Goal: Answer question/provide support

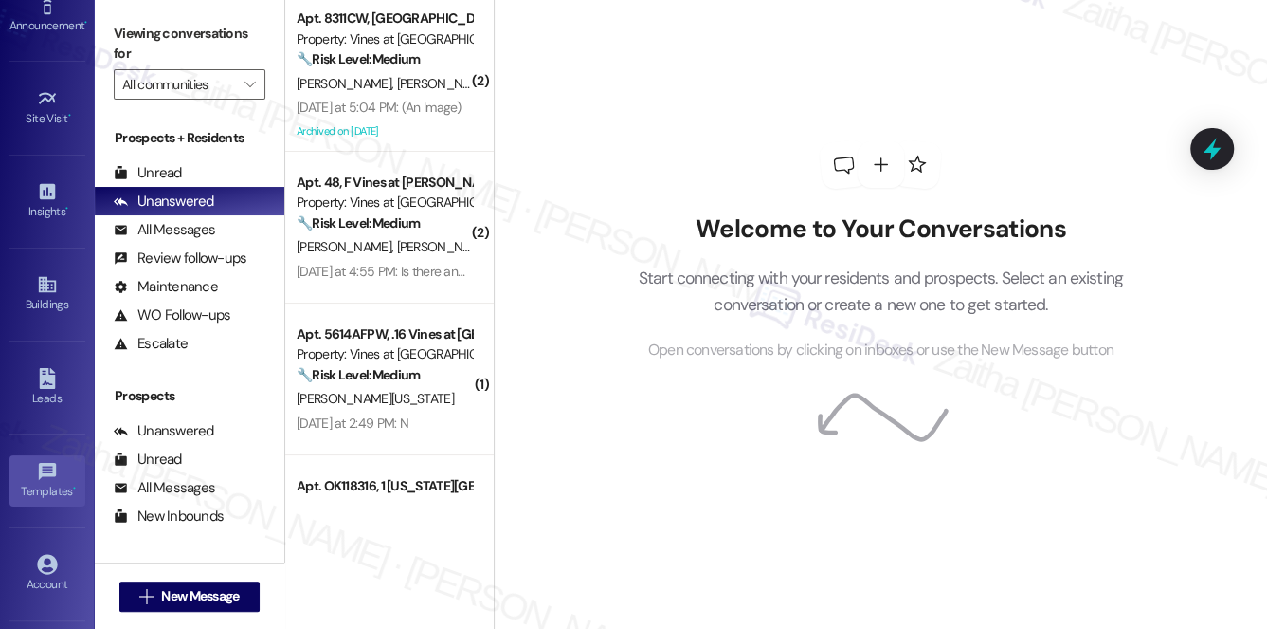
scroll to position [258, 0]
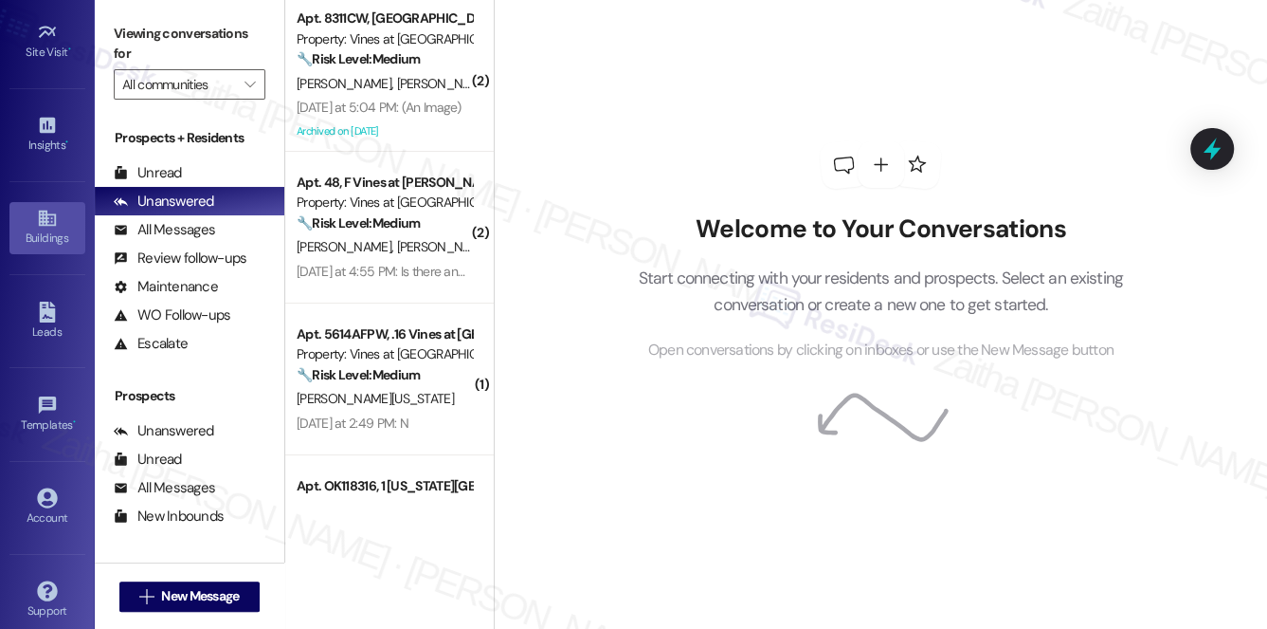
click at [38, 228] on div "Buildings" at bounding box center [47, 237] width 95 height 19
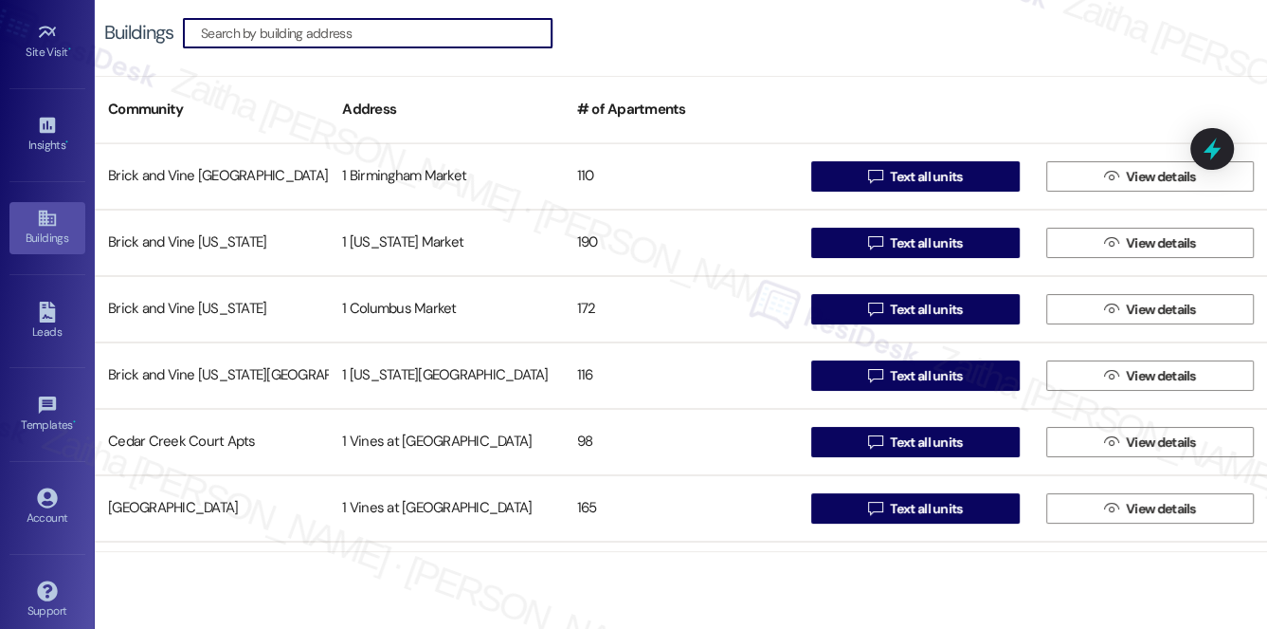
paste input "Vines at Shelby"
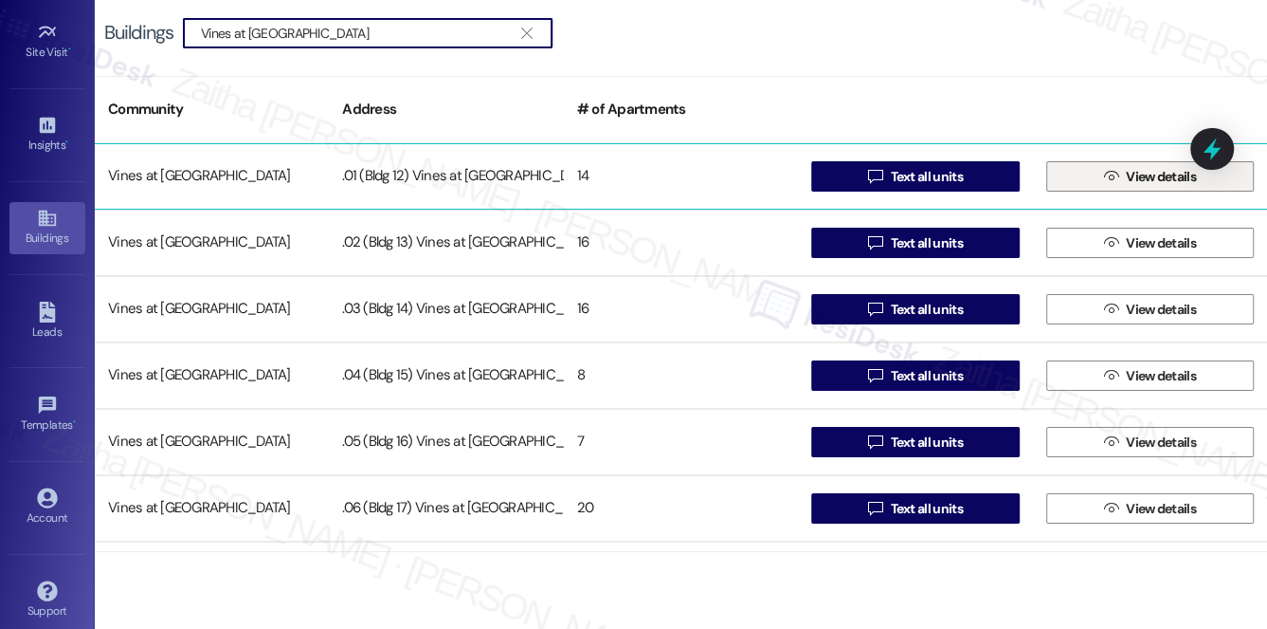
type input "Vines at Shelby"
click at [1157, 174] on span "View details" at bounding box center [1161, 177] width 70 height 20
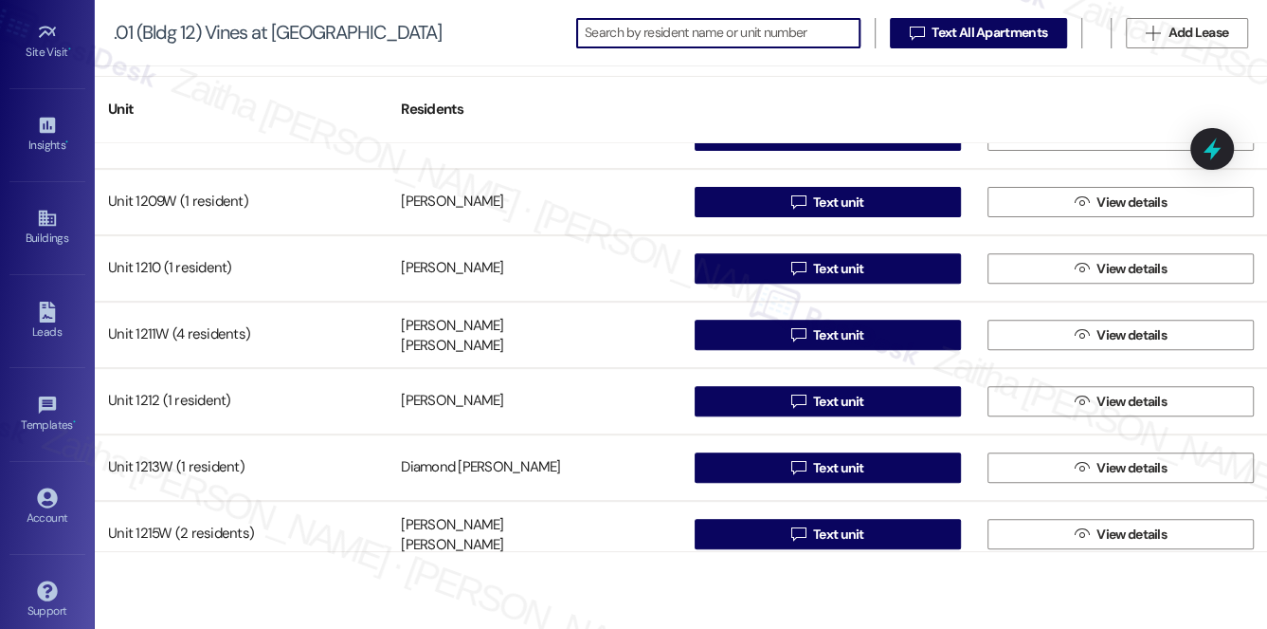
scroll to position [520, 0]
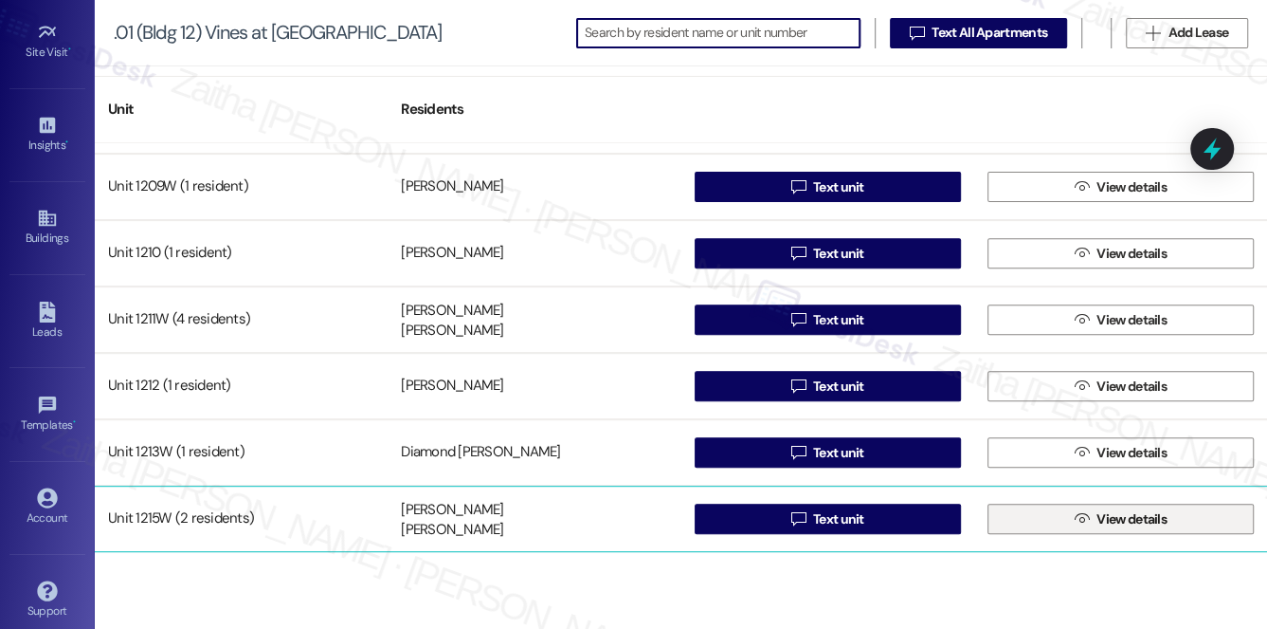
click at [1145, 513] on span "View details" at bounding box center [1132, 519] width 70 height 20
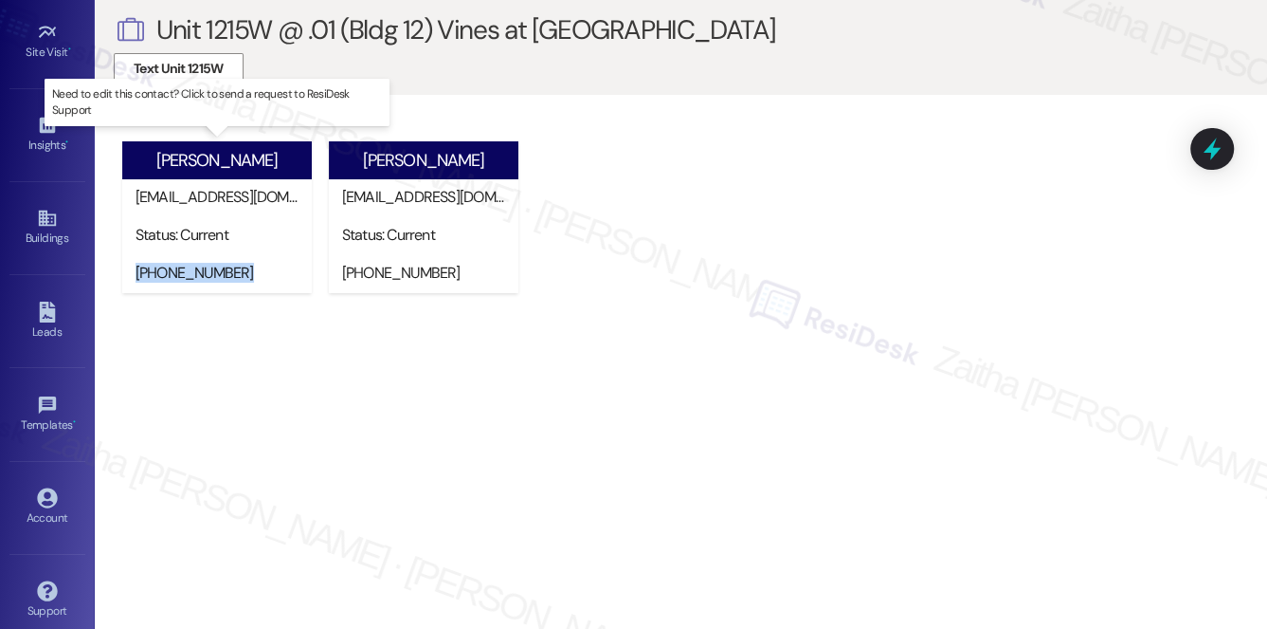
drag, startPoint x: 129, startPoint y: 267, endPoint x: 248, endPoint y: 275, distance: 119.7
click at [248, 275] on div "(502) 656-8952" at bounding box center [217, 274] width 190 height 38
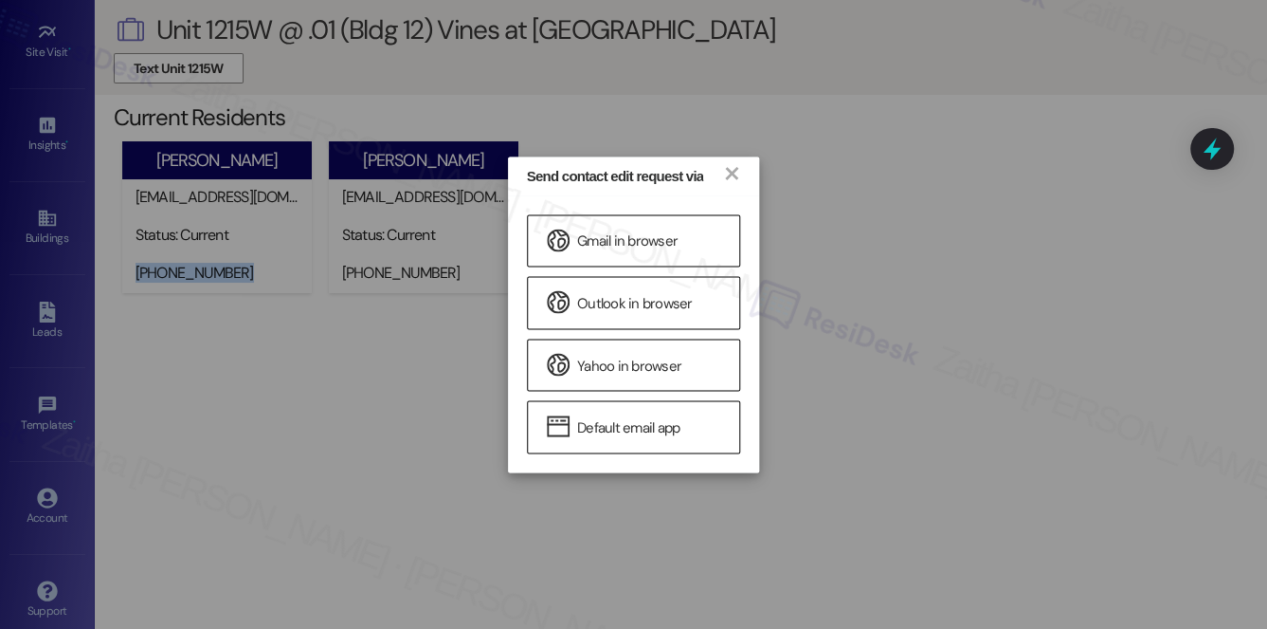
copy div "(502) 656-8952"
click at [733, 176] on link "×" at bounding box center [731, 172] width 19 height 20
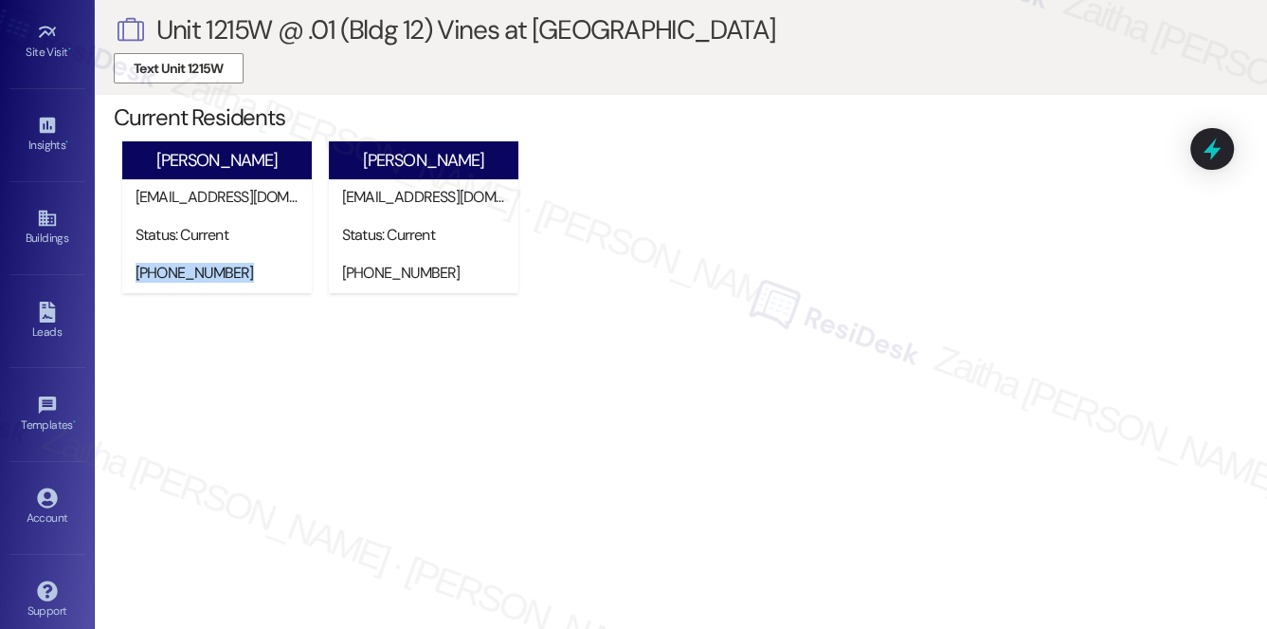
copy div "(502) 656-8952"
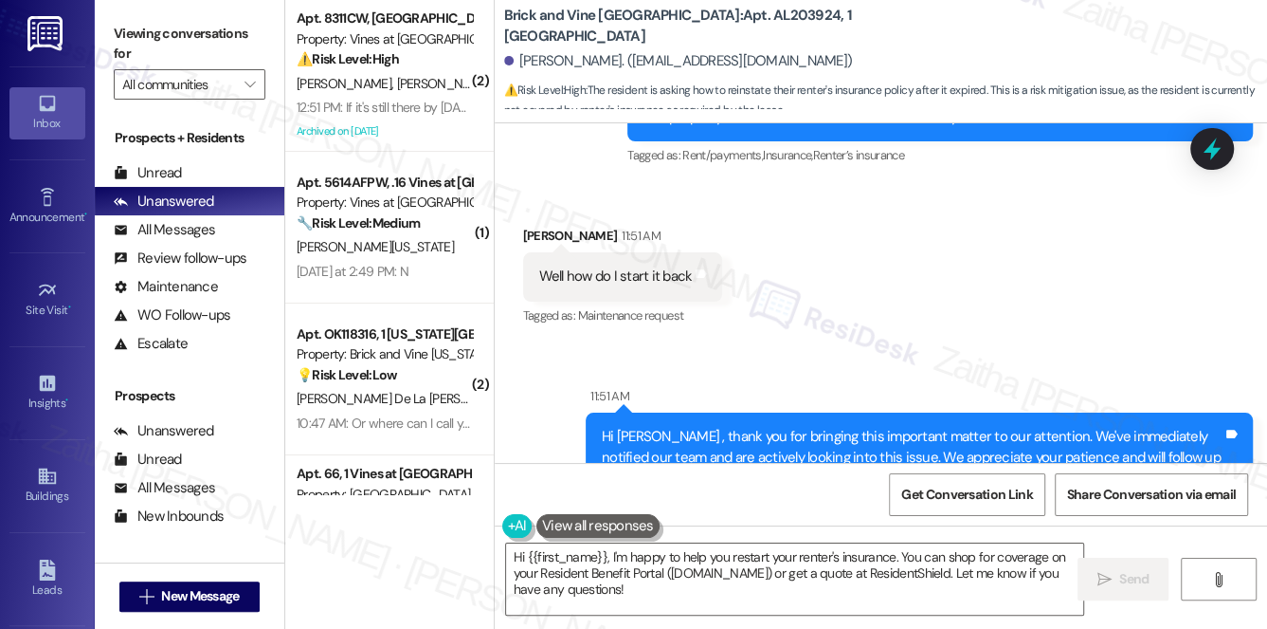
scroll to position [9767, 0]
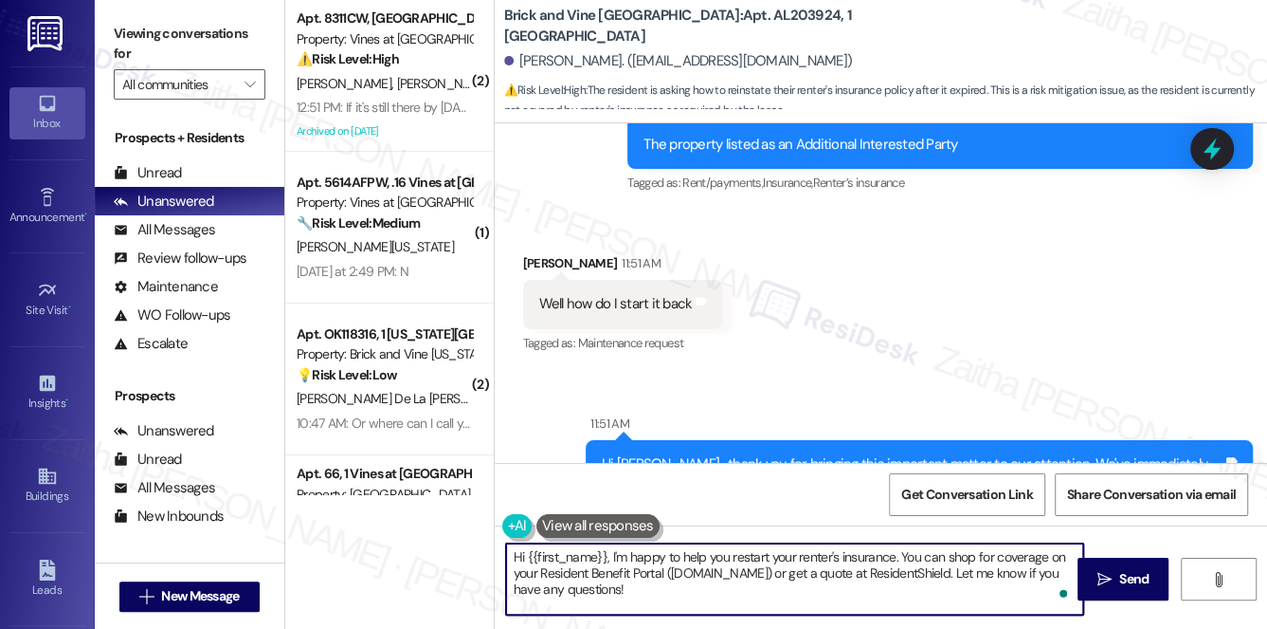
drag, startPoint x: 609, startPoint y: 560, endPoint x: 508, endPoint y: 546, distance: 101.5
click at [507, 546] on textarea "Hi {{first_name}}, I'm happy to help you restart your renter's insurance. You c…" at bounding box center [795, 578] width 578 height 71
drag, startPoint x: 800, startPoint y: 555, endPoint x: 998, endPoint y: 583, distance: 200.2
click at [1058, 583] on div "I'm happy to help you restart your renter's insurance. You can shop for coverag…" at bounding box center [795, 578] width 580 height 73
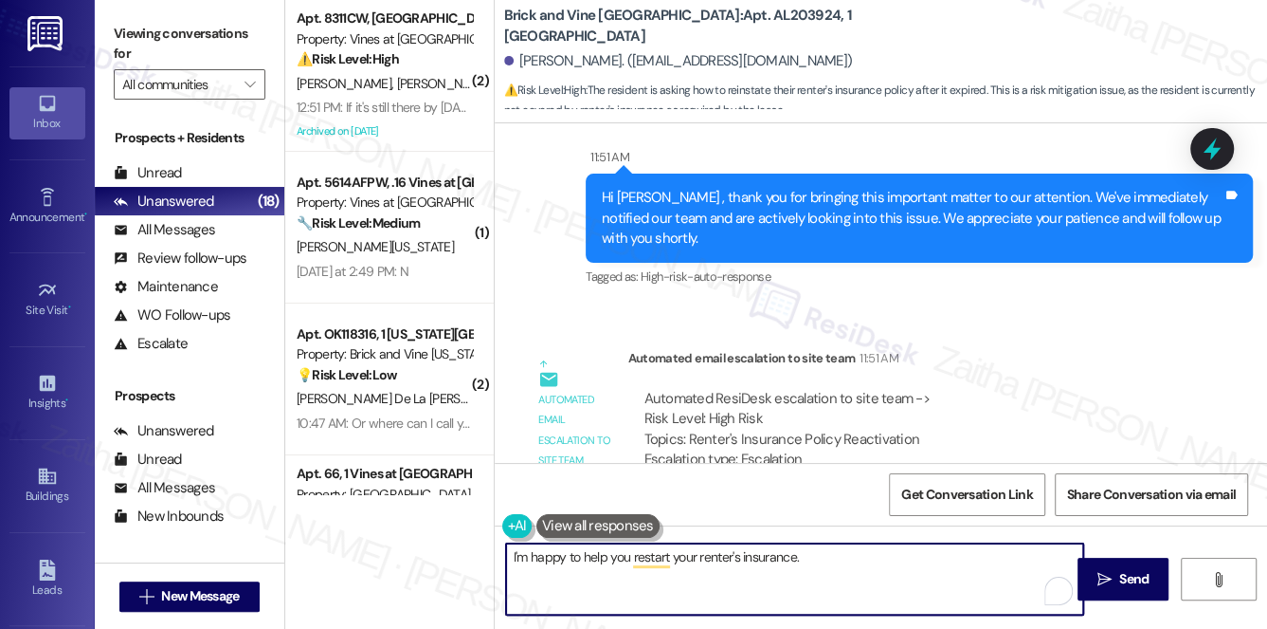
scroll to position [10284, 0]
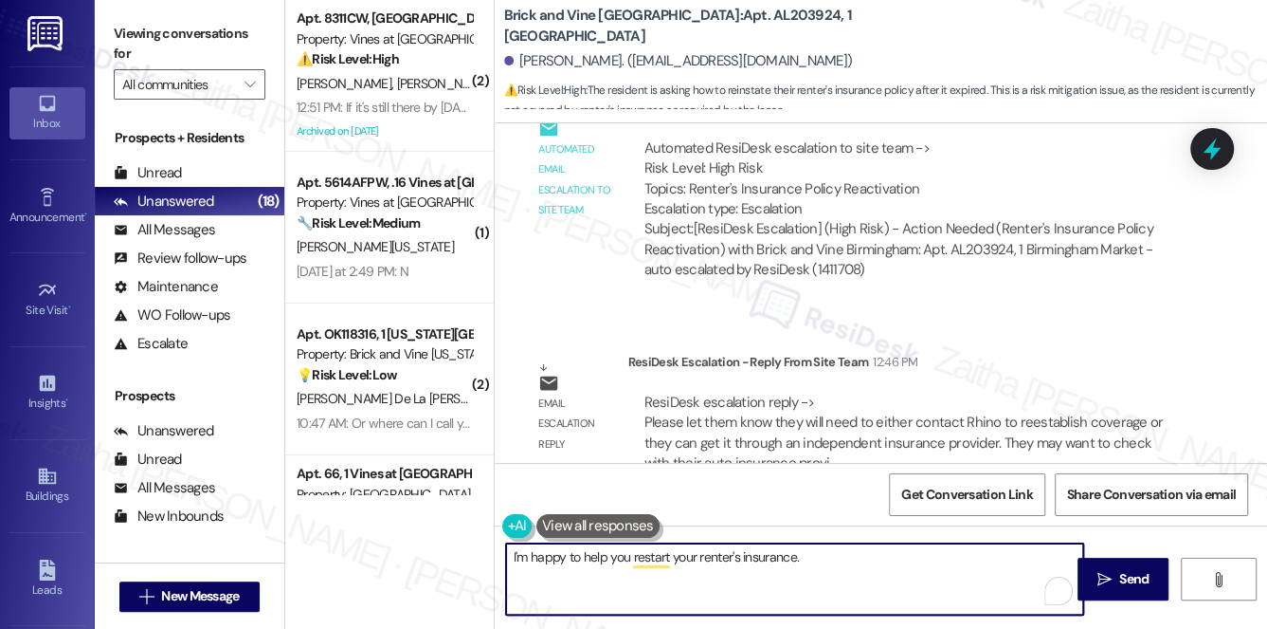
paste textarea "You'll need to either contact Rhino to reestablish coverage or get it through a…"
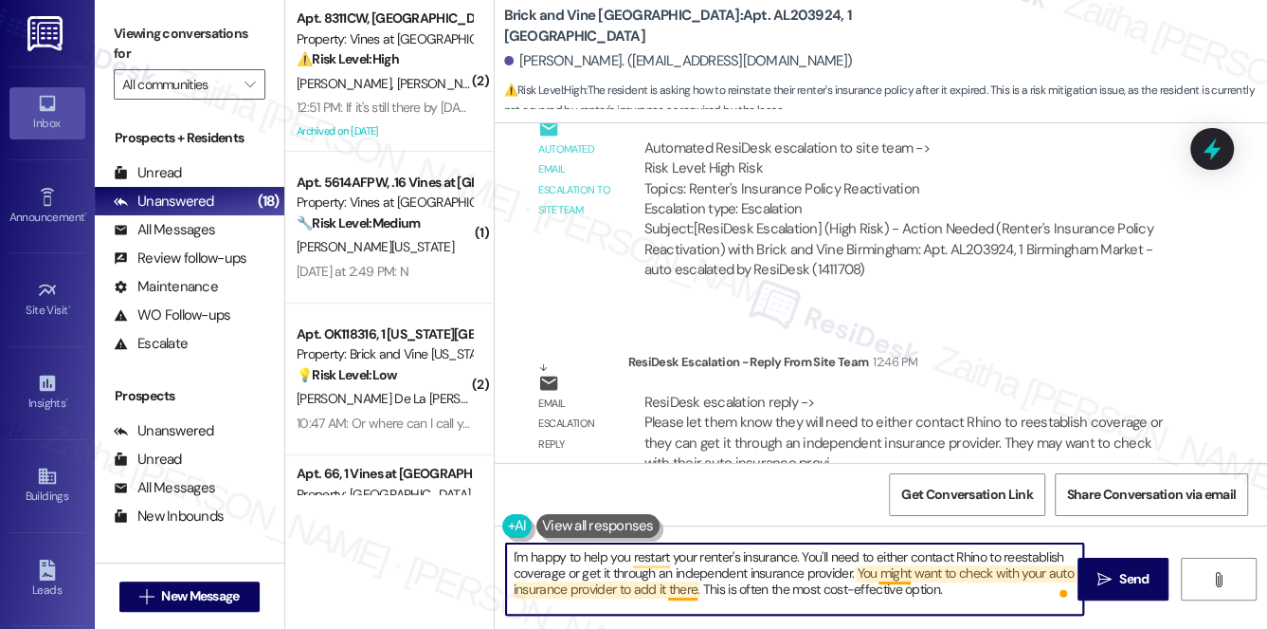
click at [893, 568] on textarea "I'm happy to help you restart your renter's insurance. You'll need to either co…" at bounding box center [795, 578] width 578 height 71
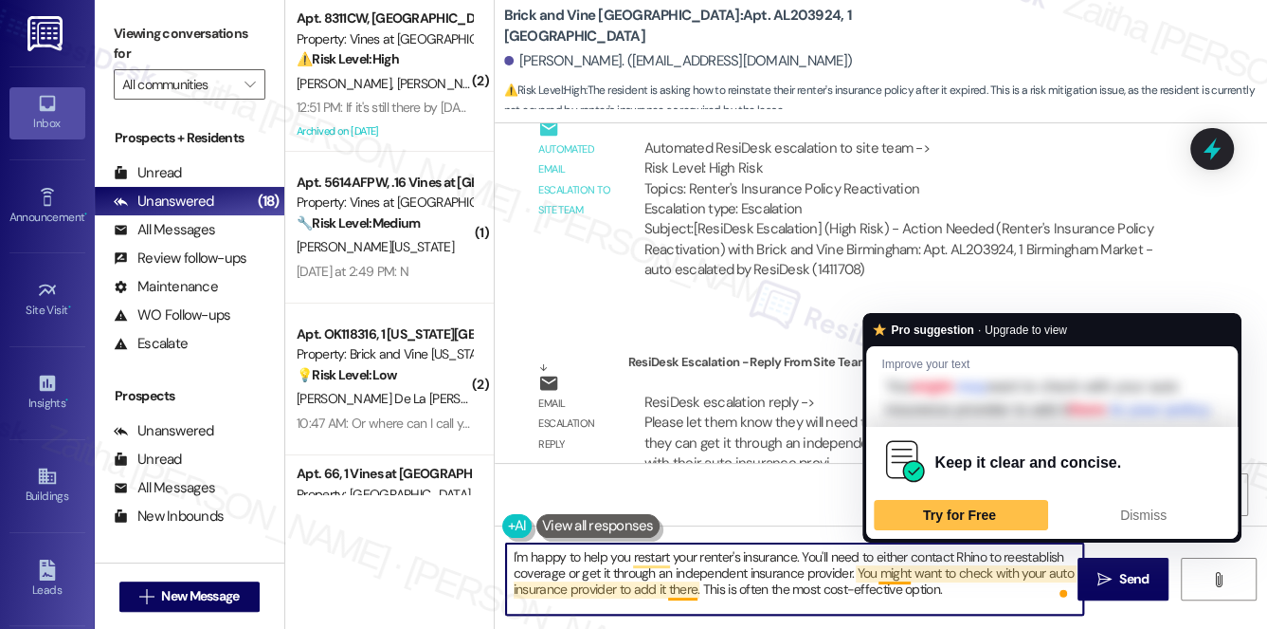
click at [893, 568] on textarea "I'm happy to help you restart your renter's insurance. You'll need to either co…" at bounding box center [795, 578] width 578 height 71
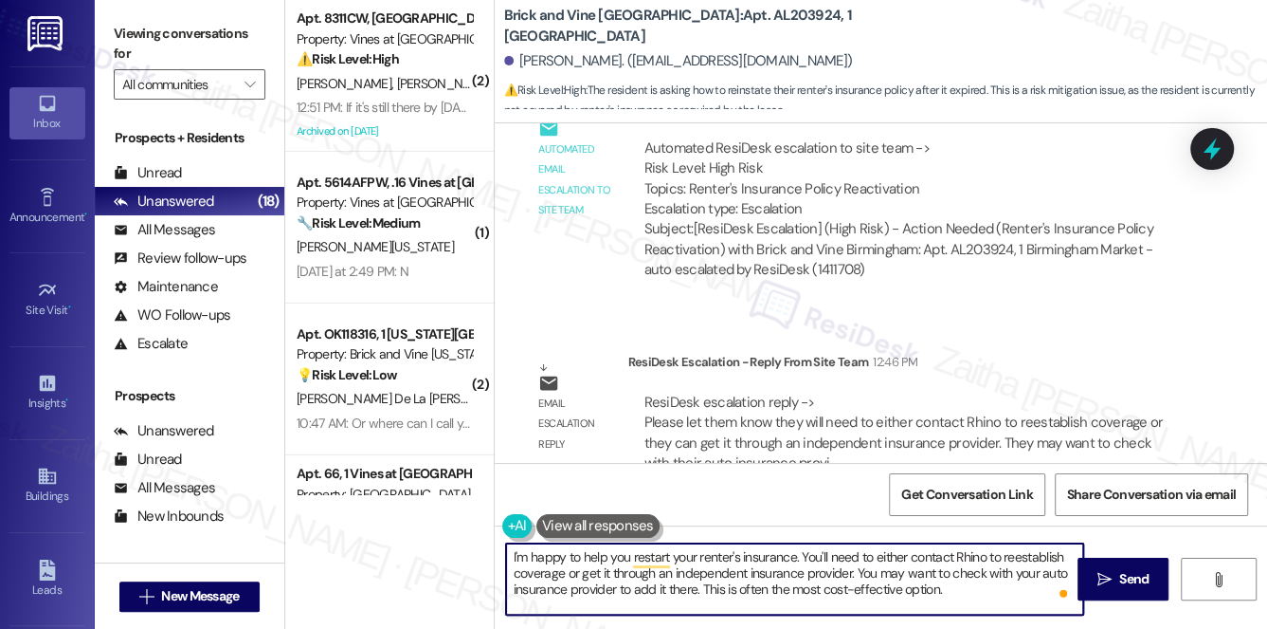
click at [965, 587] on textarea "I'm happy to help you restart your renter's insurance. You'll need to either co…" at bounding box center [795, 578] width 578 height 71
click at [906, 572] on textarea "I'm happy to help you restart your renter's insurance. You'll need to either co…" at bounding box center [795, 578] width 578 height 71
drag, startPoint x: 803, startPoint y: 554, endPoint x: 1030, endPoint y: 602, distance: 232.6
click at [1029, 602] on textarea "I'm happy to help you restart your renter's insurance. You'll need to either co…" at bounding box center [795, 578] width 578 height 71
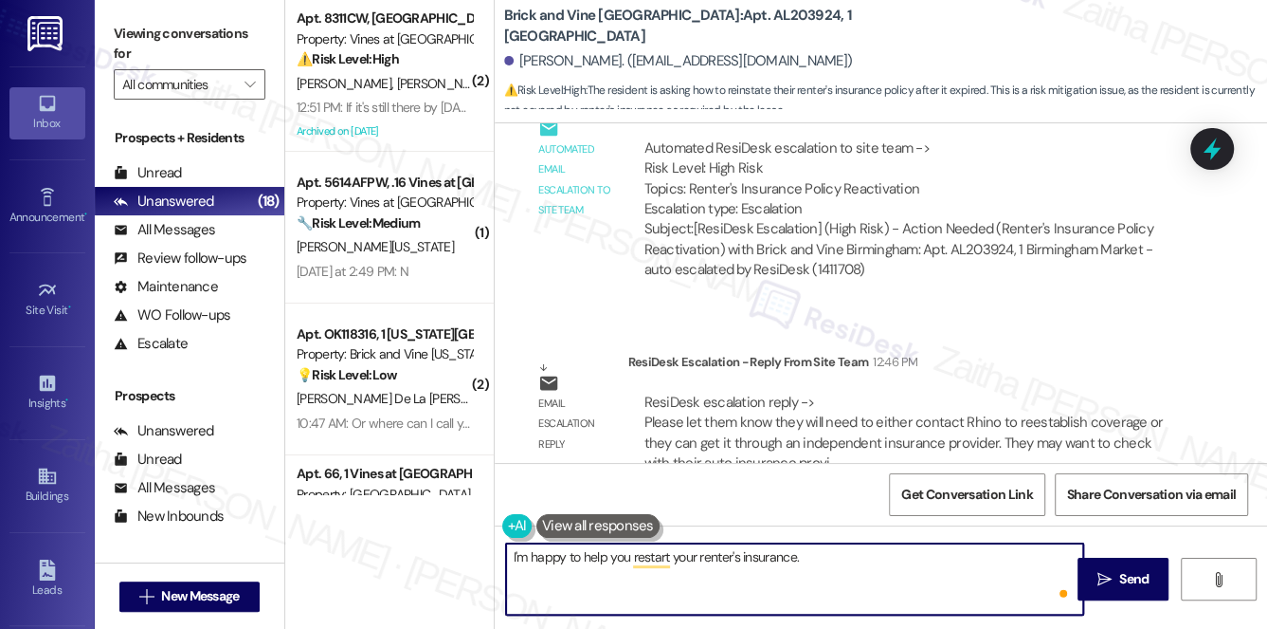
paste textarea "You’ll need to either contact Rhino to reestablish coverage or get renter’s ins…"
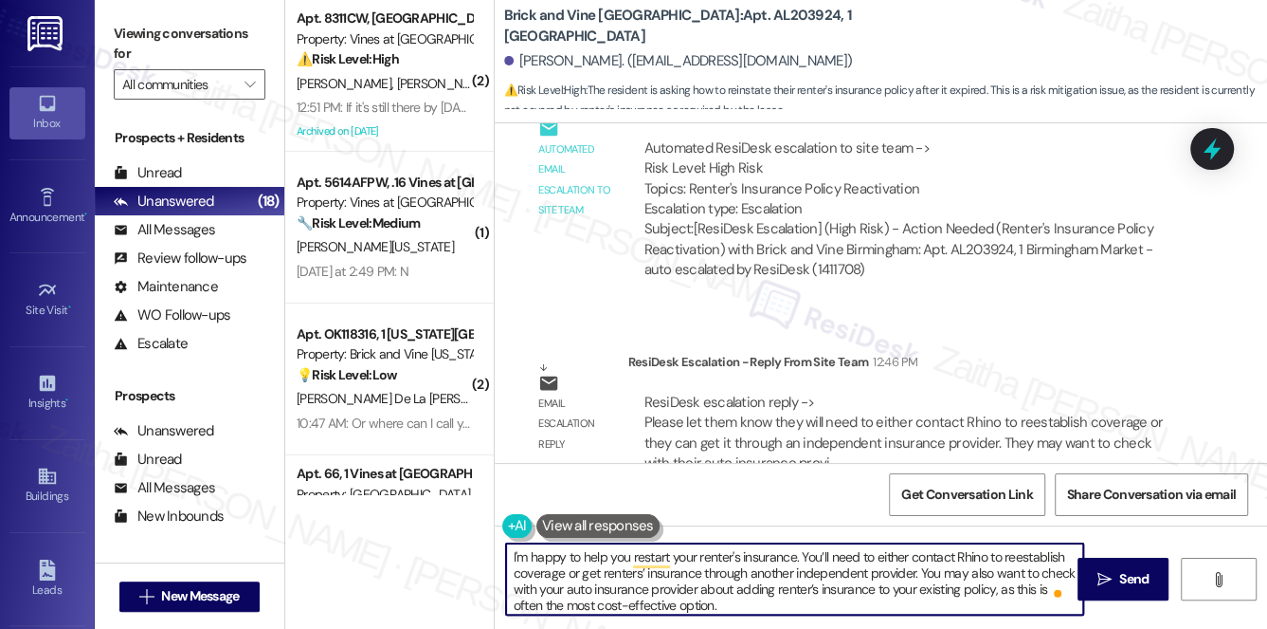
click at [821, 608] on textarea "I'm happy to help you restart your renter's insurance. You’ll need to either co…" at bounding box center [795, 578] width 578 height 71
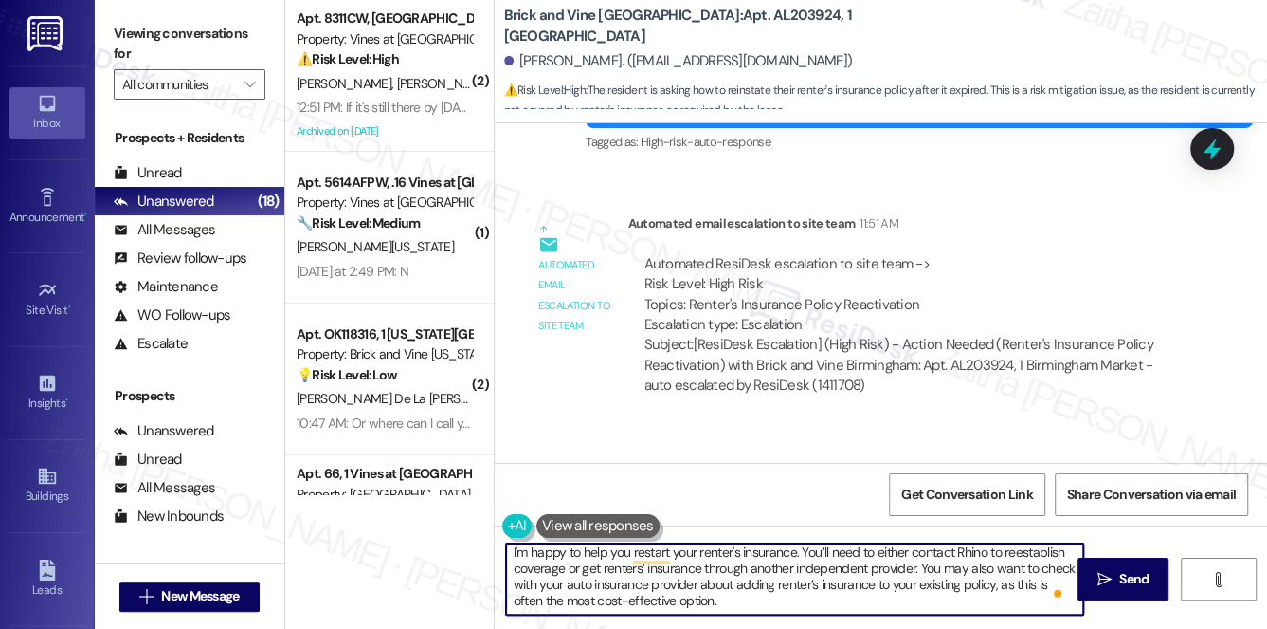
scroll to position [10026, 0]
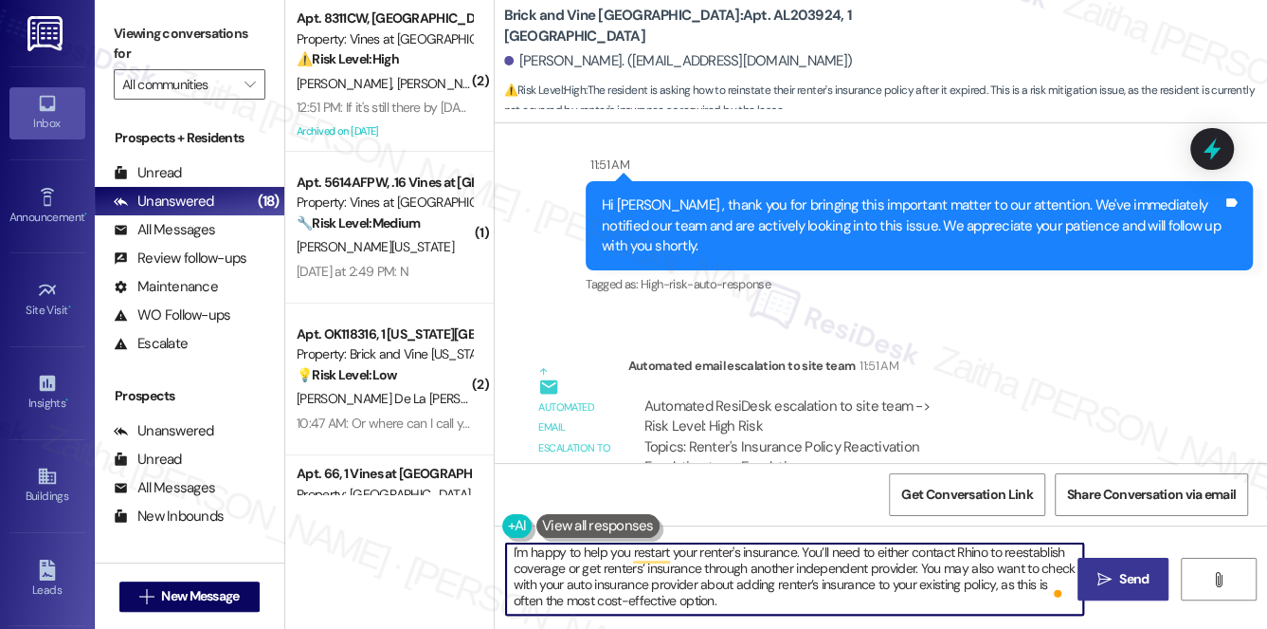
type textarea "I'm happy to help you restart your renter's insurance. You’ll need to either co…"
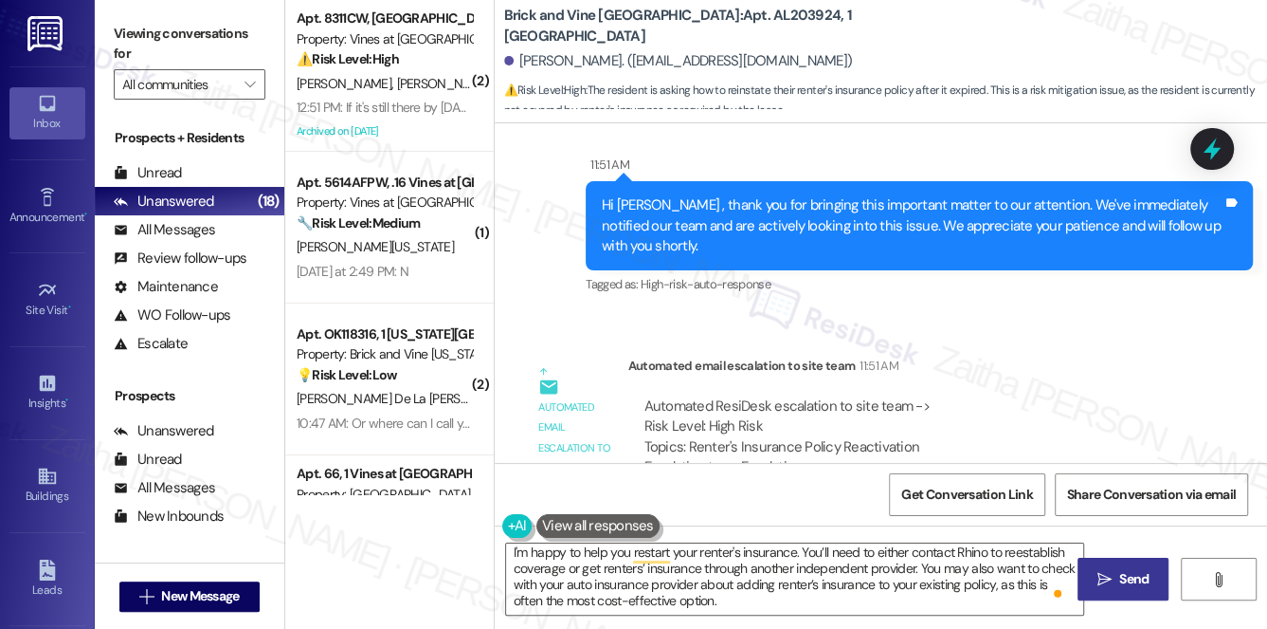
click at [1135, 584] on span "Send" at bounding box center [1134, 579] width 29 height 20
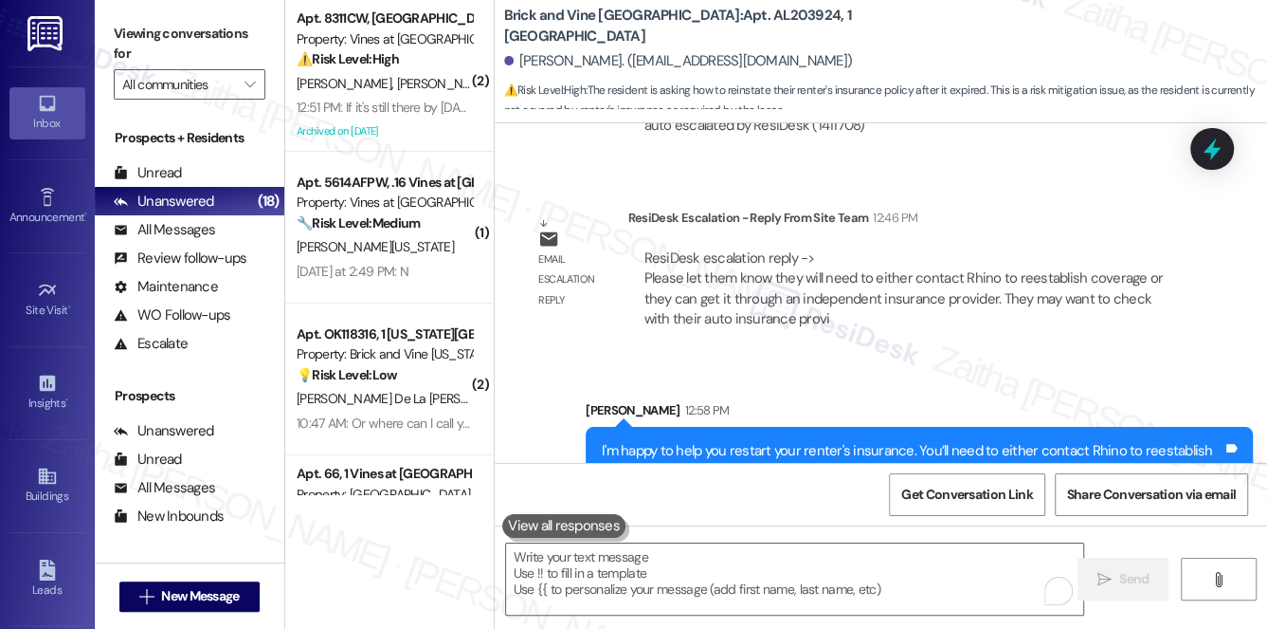
scroll to position [10477, 0]
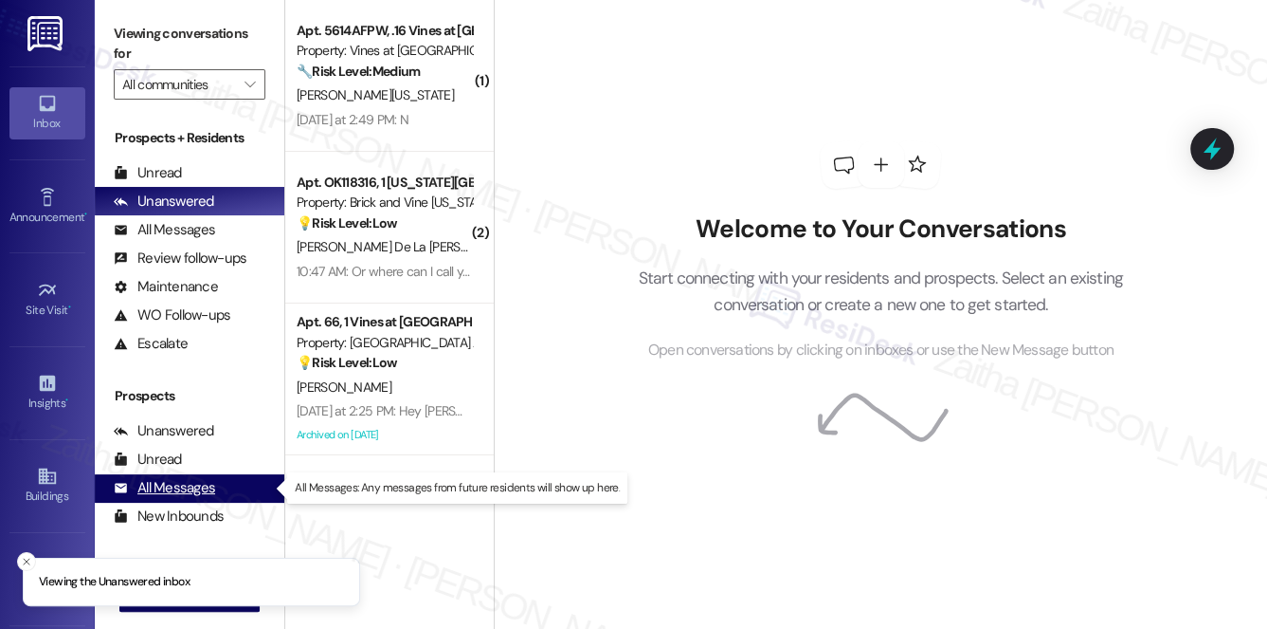
click at [179, 490] on div "All Messages" at bounding box center [164, 488] width 101 height 20
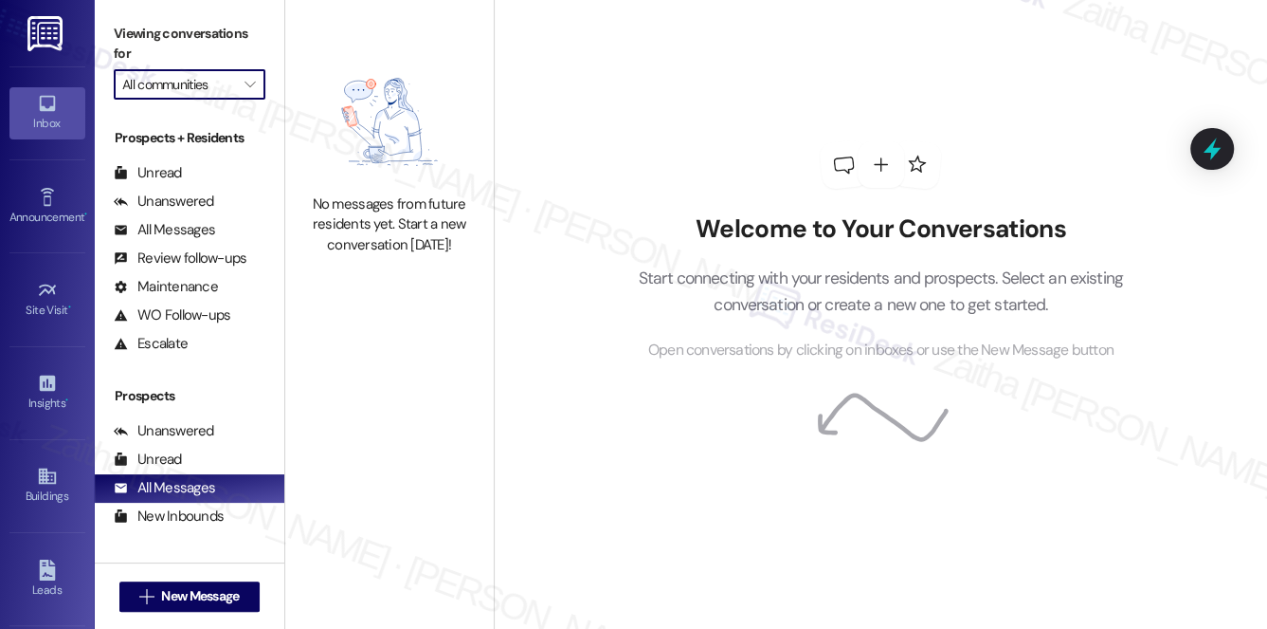
click at [228, 83] on input "All communities" at bounding box center [178, 84] width 113 height 30
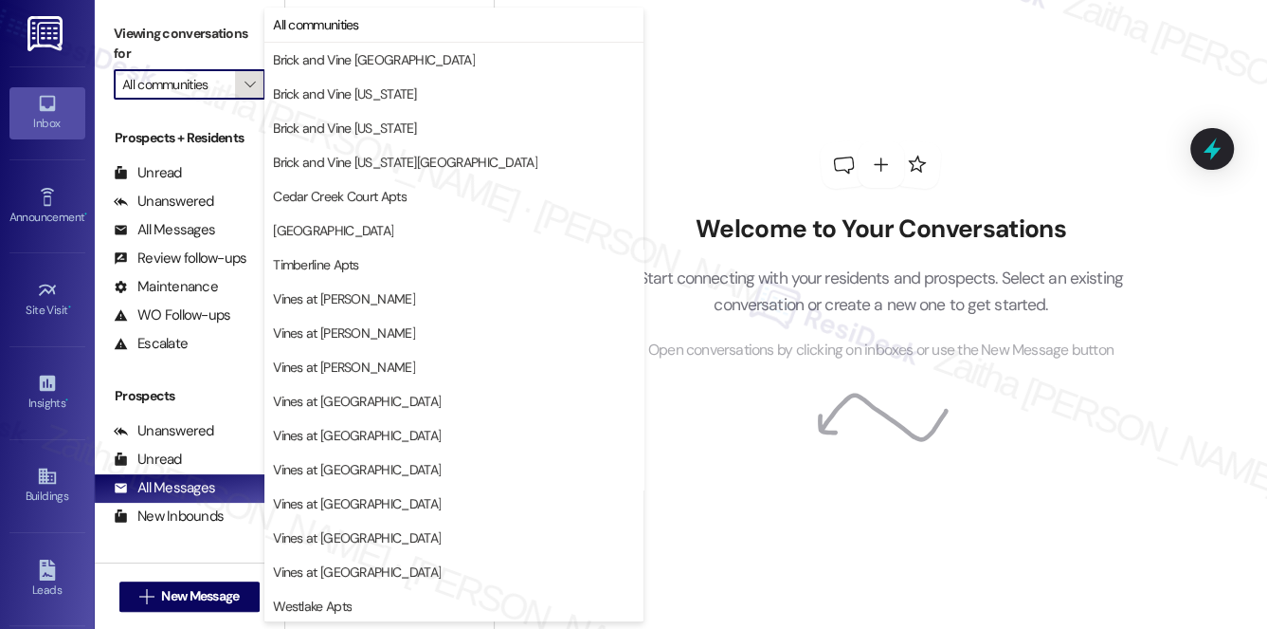
click at [237, 83] on button "" at bounding box center [250, 84] width 30 height 30
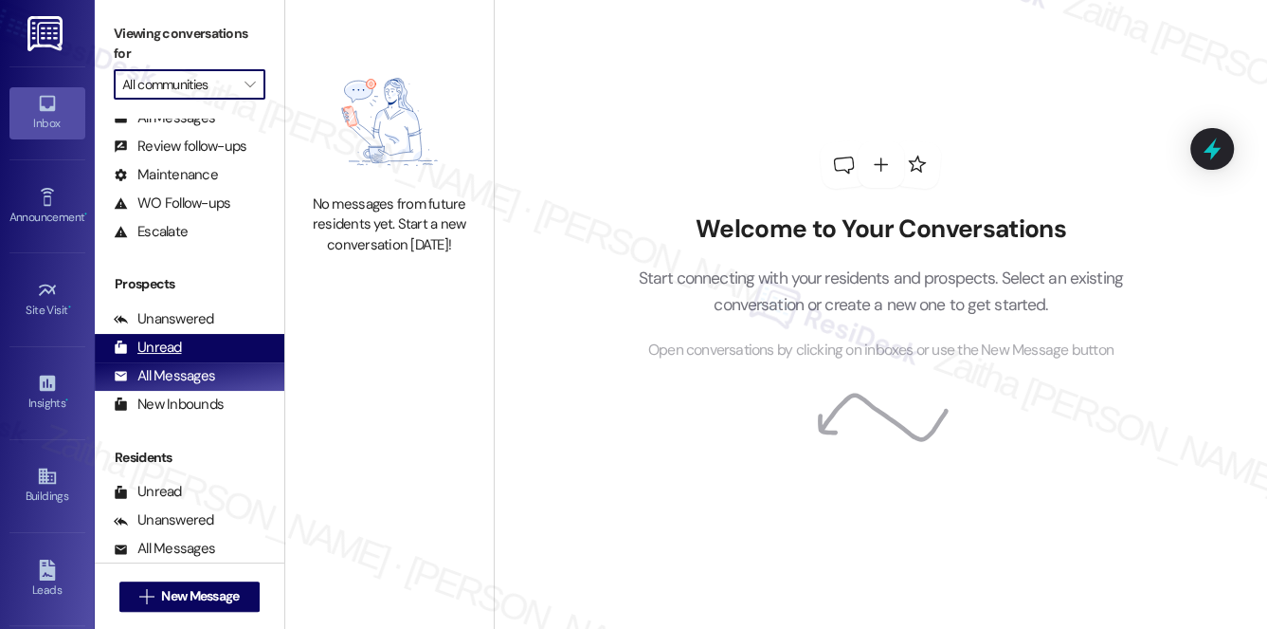
scroll to position [226, 0]
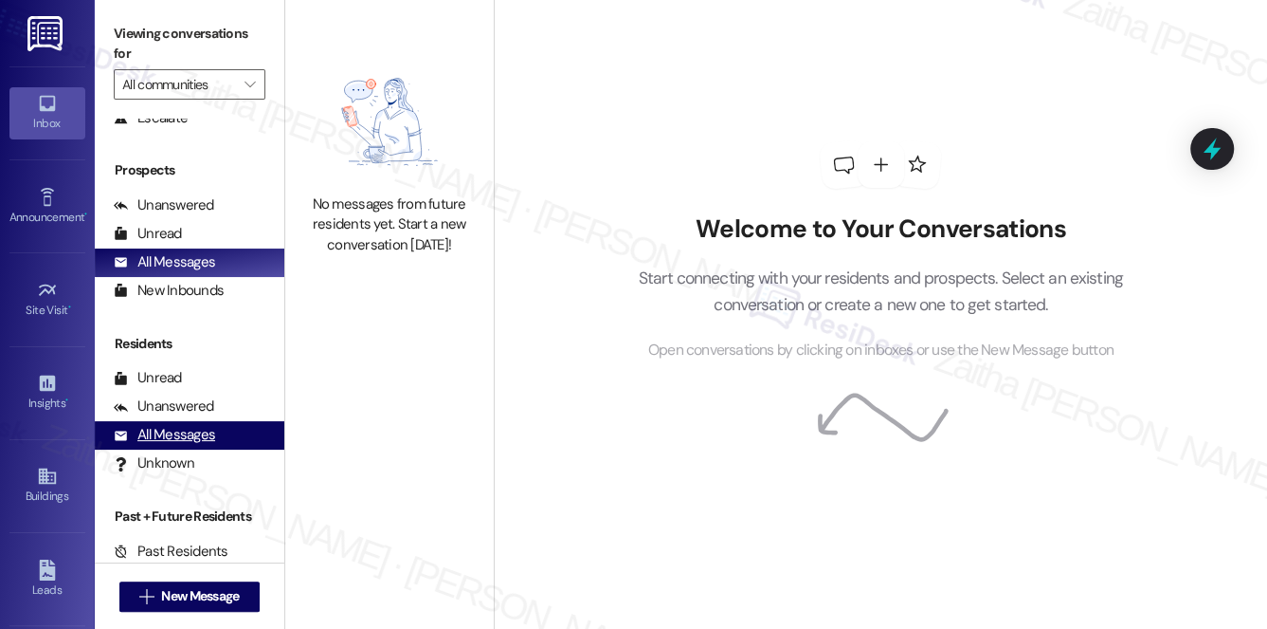
click at [181, 437] on div "All Messages" at bounding box center [164, 435] width 101 height 20
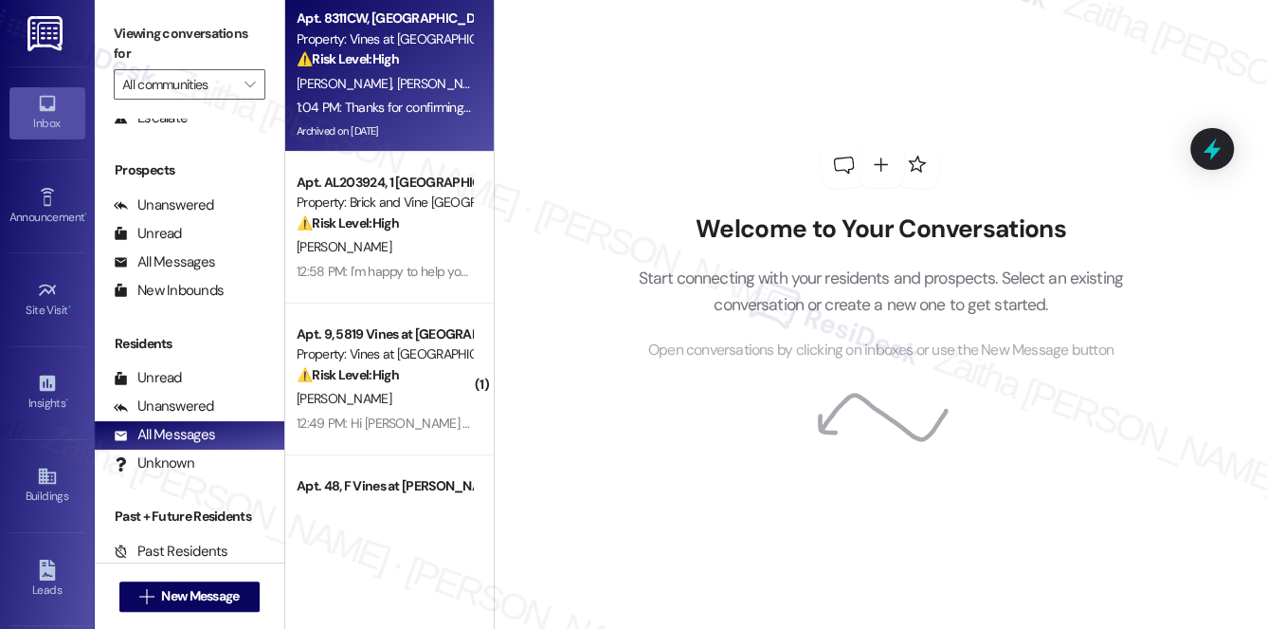
click at [447, 77] on div "A. Mauk B. Marion" at bounding box center [384, 84] width 179 height 24
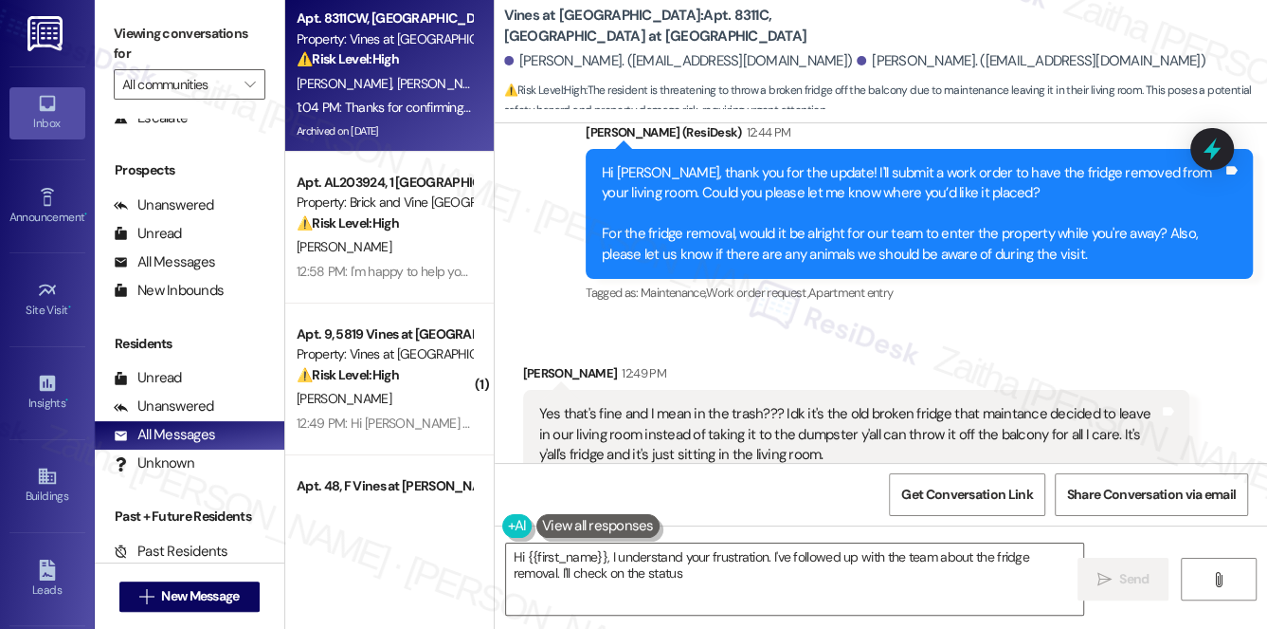
scroll to position [41771, 0]
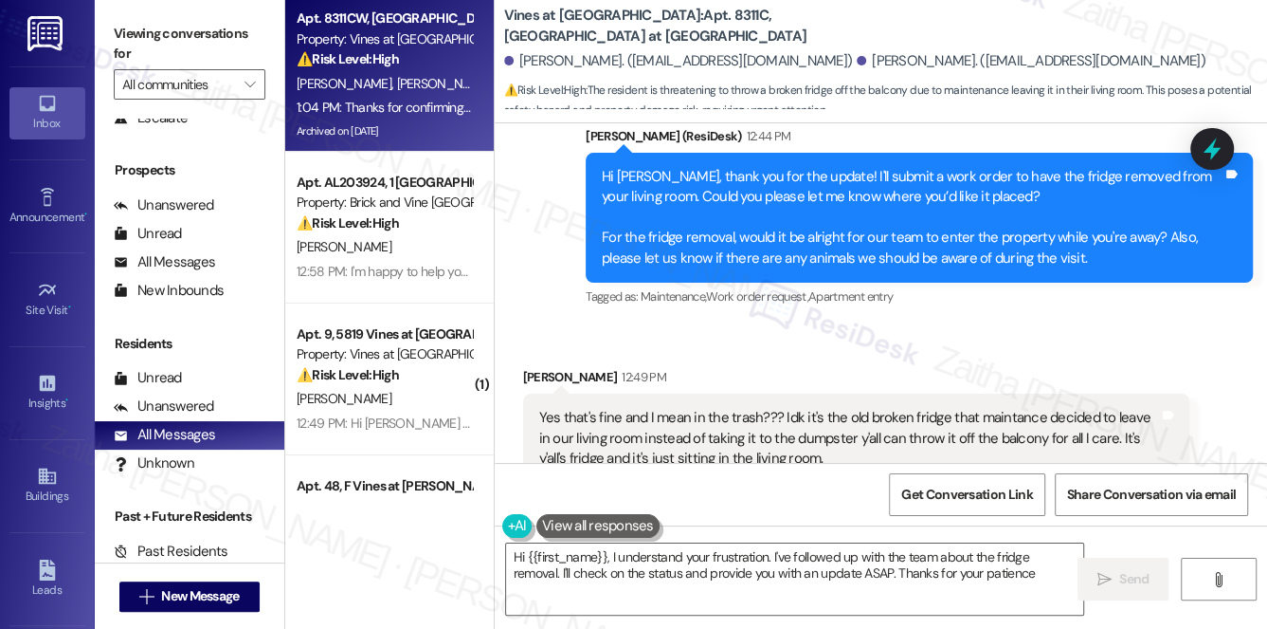
type textarea "Hi {{first_name}}, I understand your frustration. I've followed up with the tea…"
